Goal: Find specific page/section: Find specific page/section

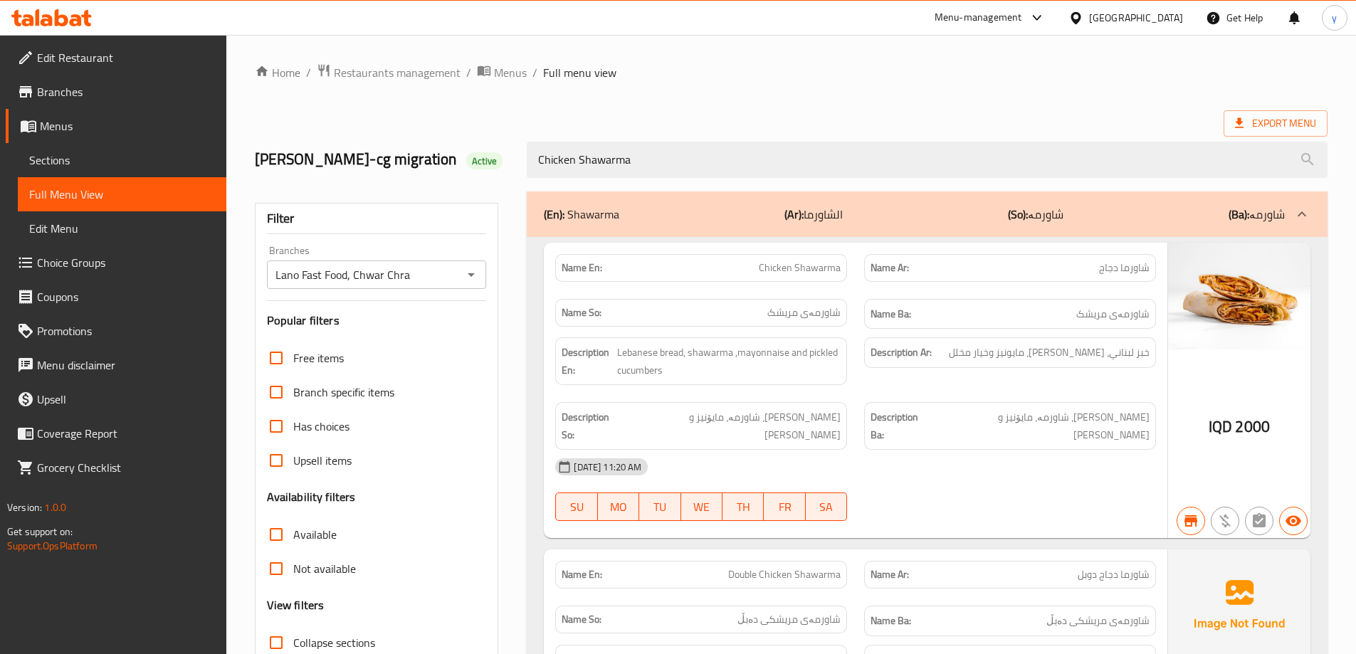
click at [81, 21] on icon at bounding box center [76, 20] width 12 height 12
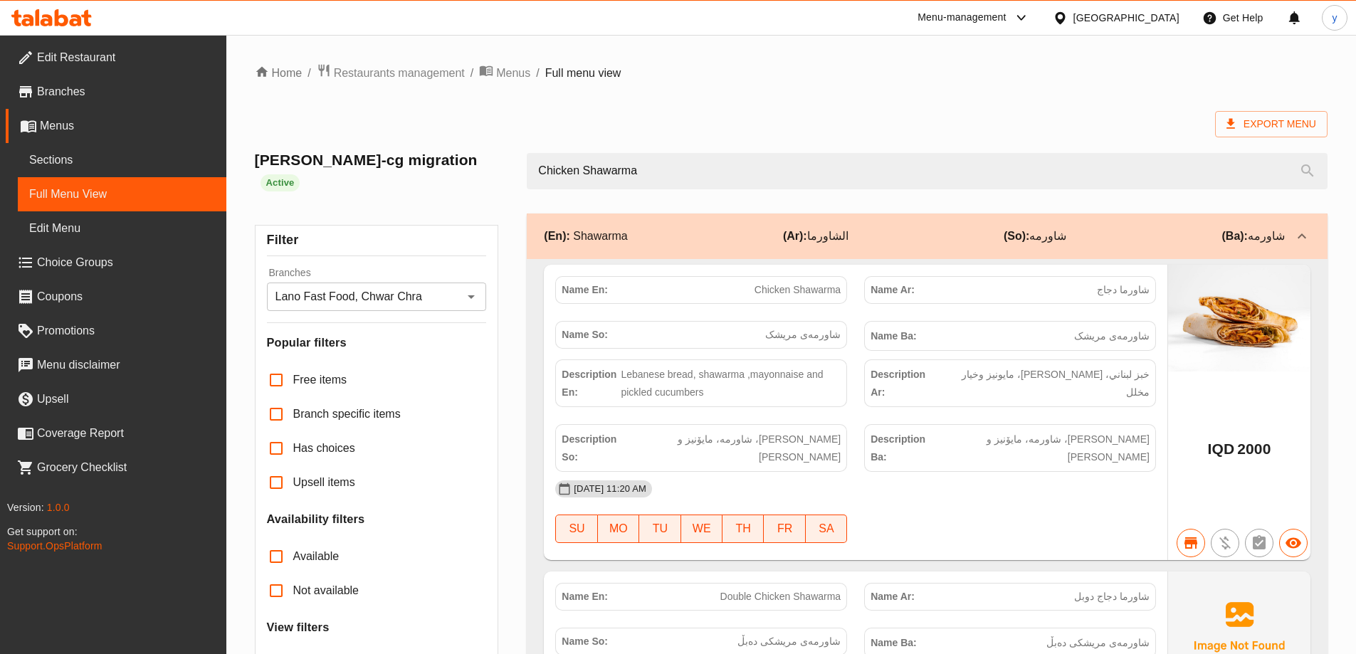
scroll to position [276, 0]
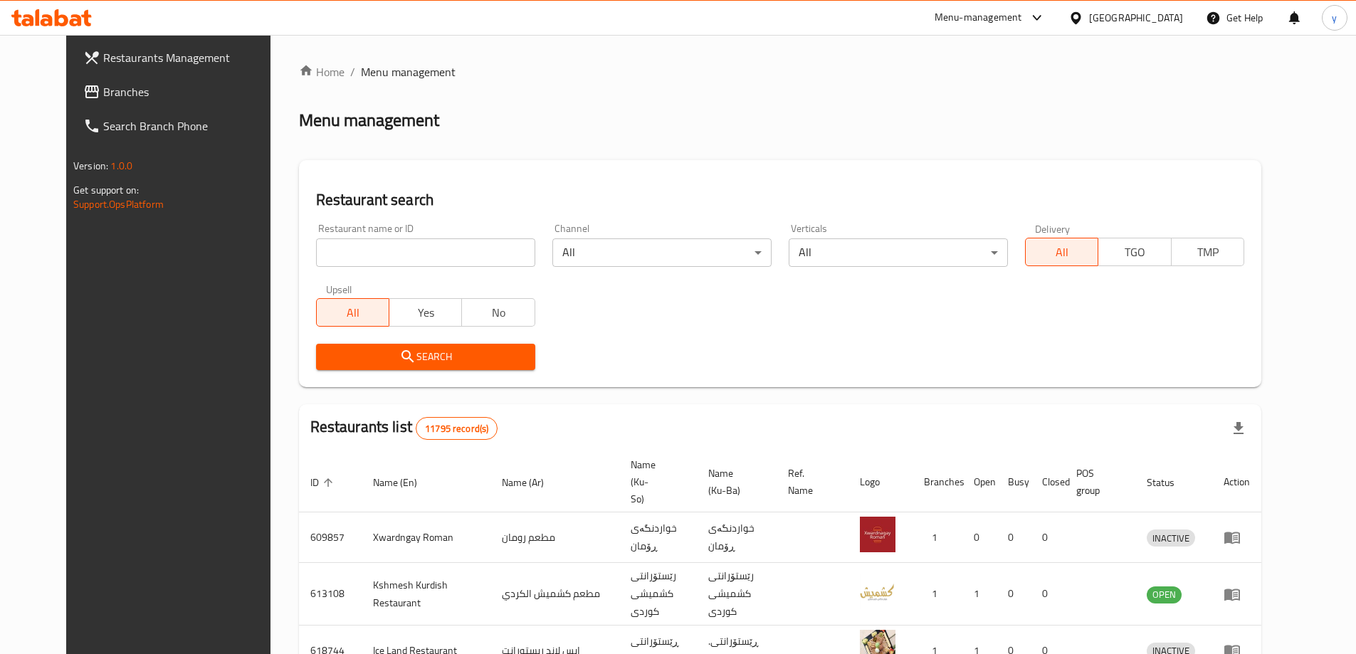
drag, startPoint x: 307, startPoint y: 246, endPoint x: 335, endPoint y: 339, distance: 96.8
click at [316, 246] on input "search" at bounding box center [425, 252] width 219 height 28
paste input "690226"
type input "690226"
click at [439, 362] on span "Search" at bounding box center [425, 357] width 196 height 18
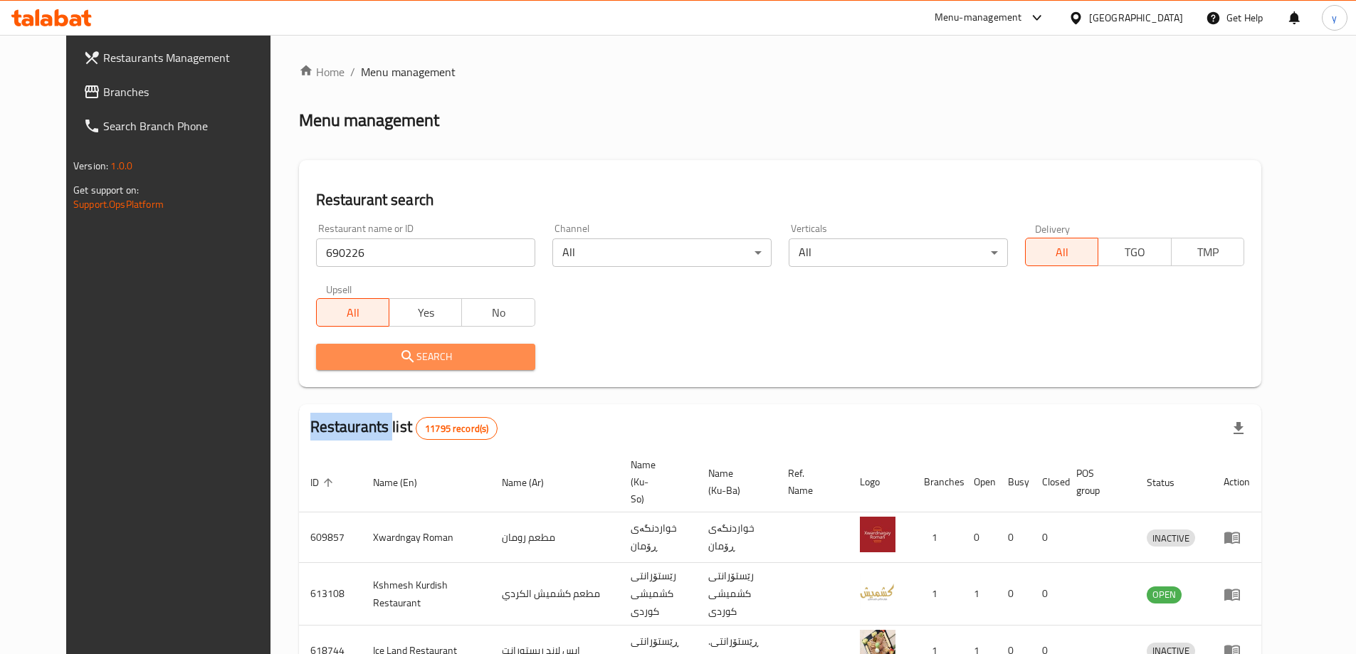
click at [439, 362] on div at bounding box center [678, 327] width 1356 height 654
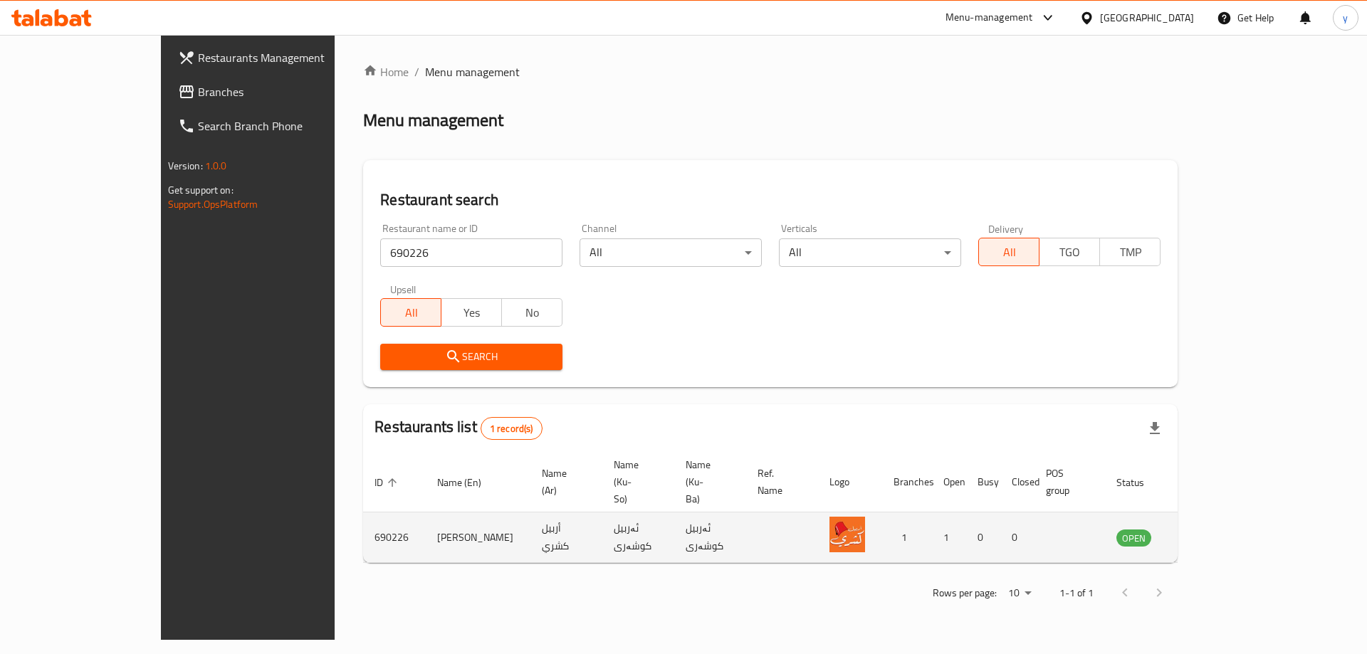
click at [1229, 513] on td "enhanced table" at bounding box center [1203, 537] width 49 height 51
click at [1208, 529] on icon "enhanced table" at bounding box center [1199, 537] width 17 height 17
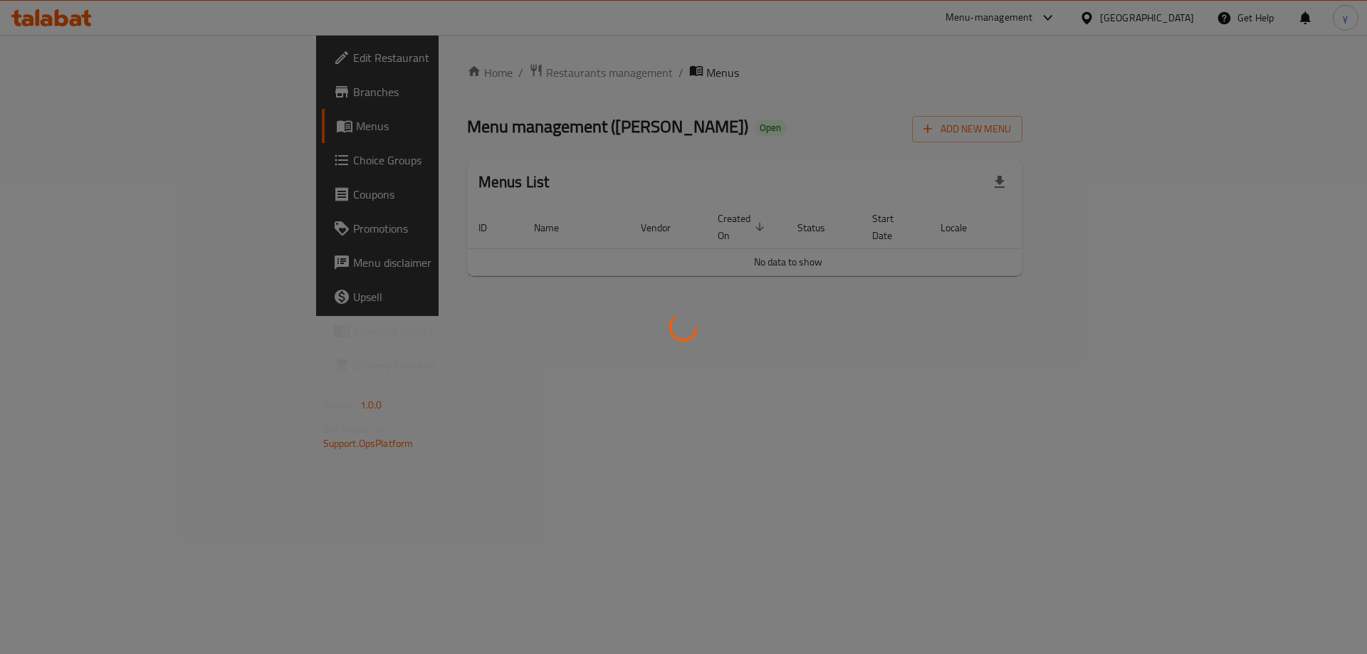
click at [162, 95] on div at bounding box center [683, 327] width 1367 height 654
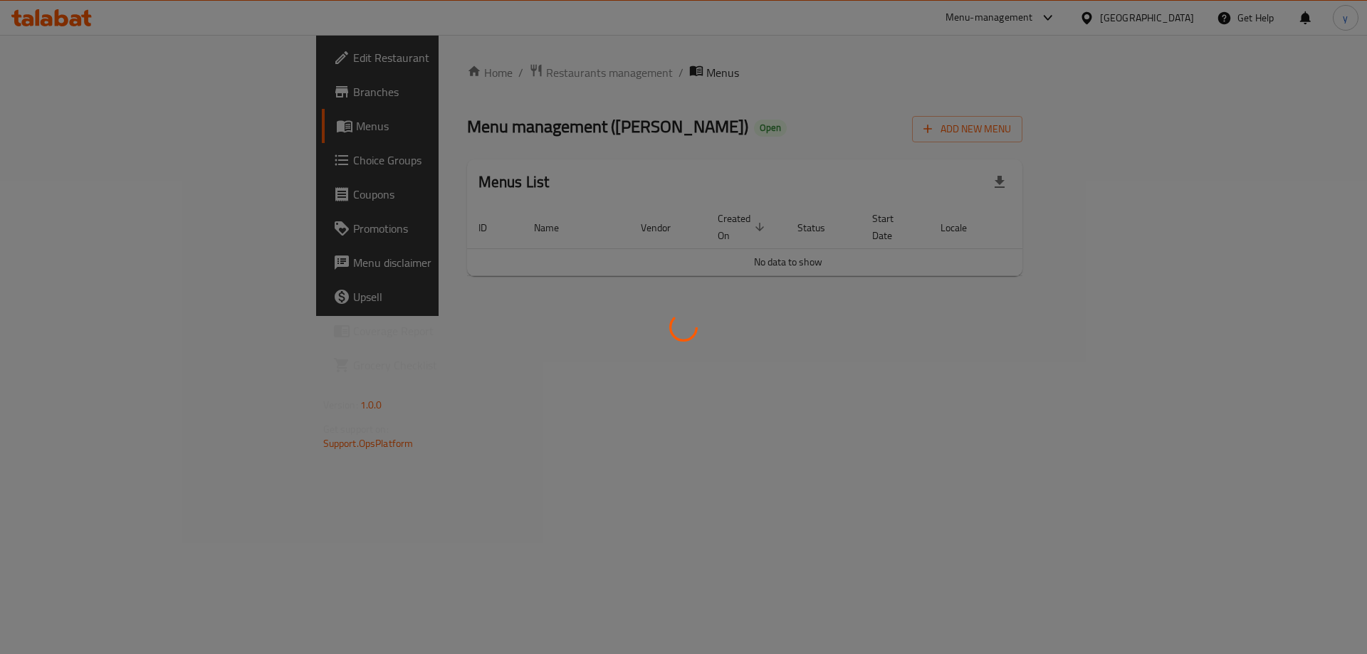
click at [162, 95] on div at bounding box center [683, 327] width 1367 height 654
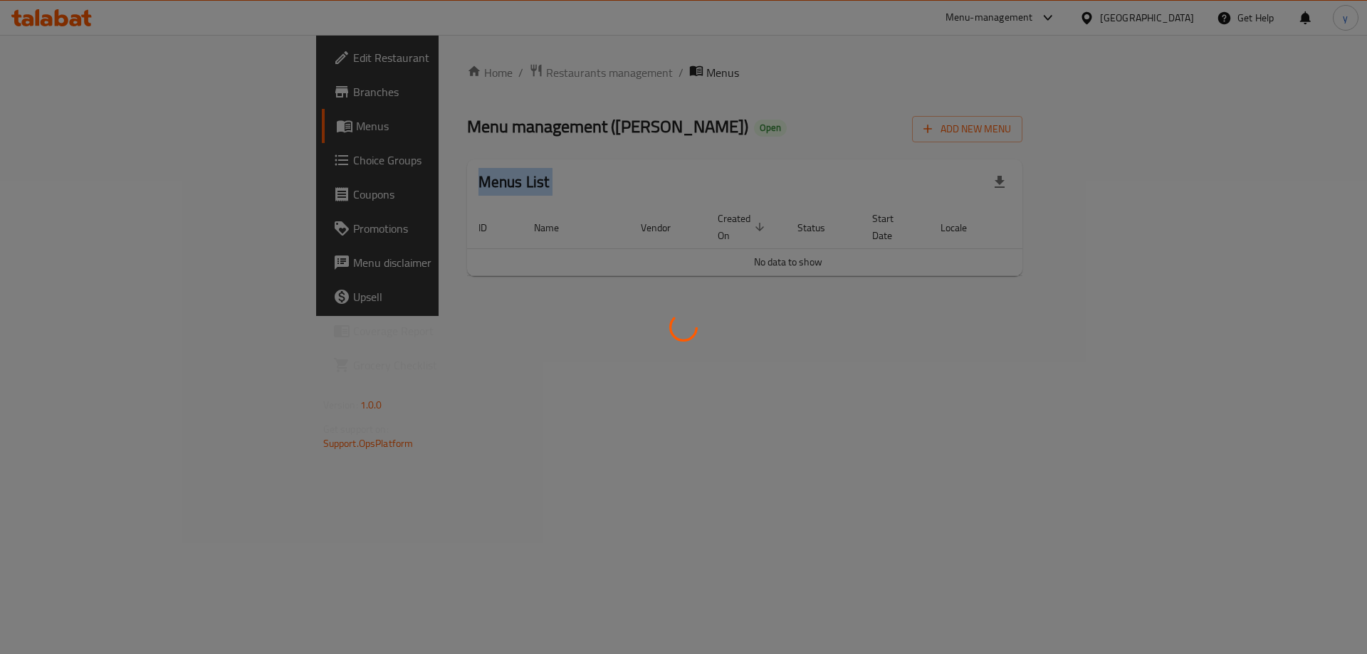
click at [162, 95] on div at bounding box center [683, 327] width 1367 height 654
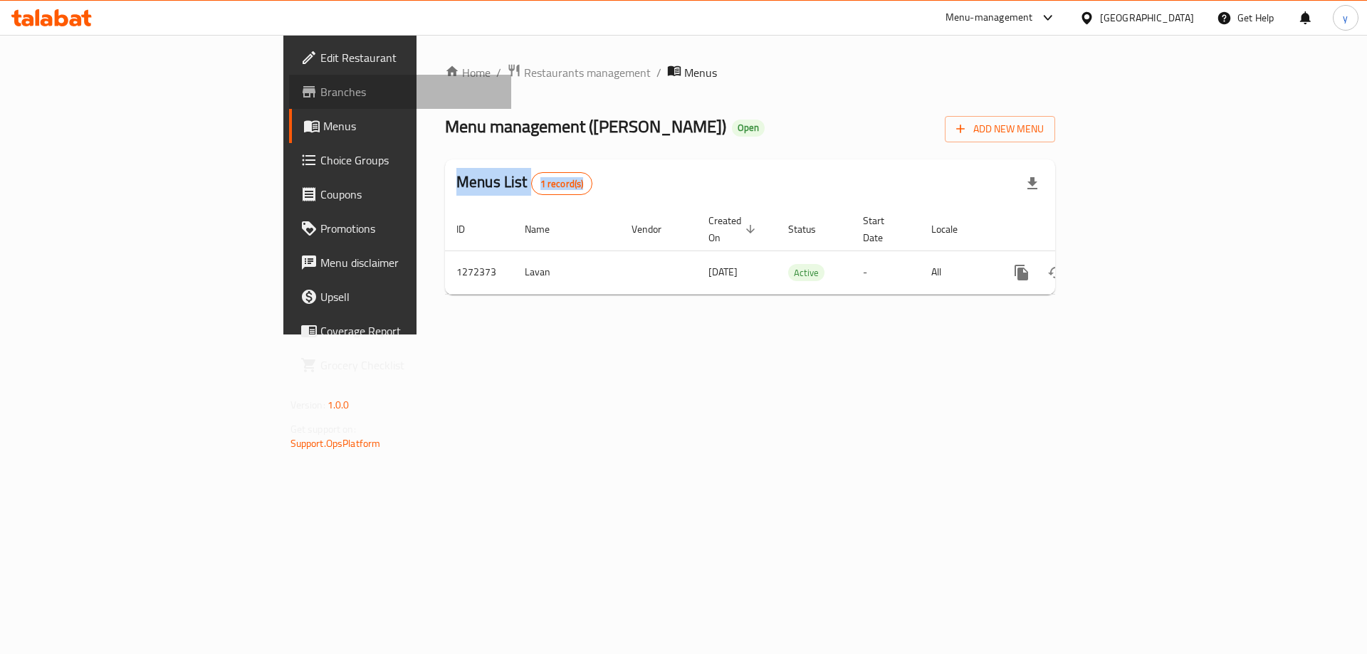
click at [320, 95] on span "Branches" at bounding box center [410, 91] width 180 height 17
